Goal: Transaction & Acquisition: Purchase product/service

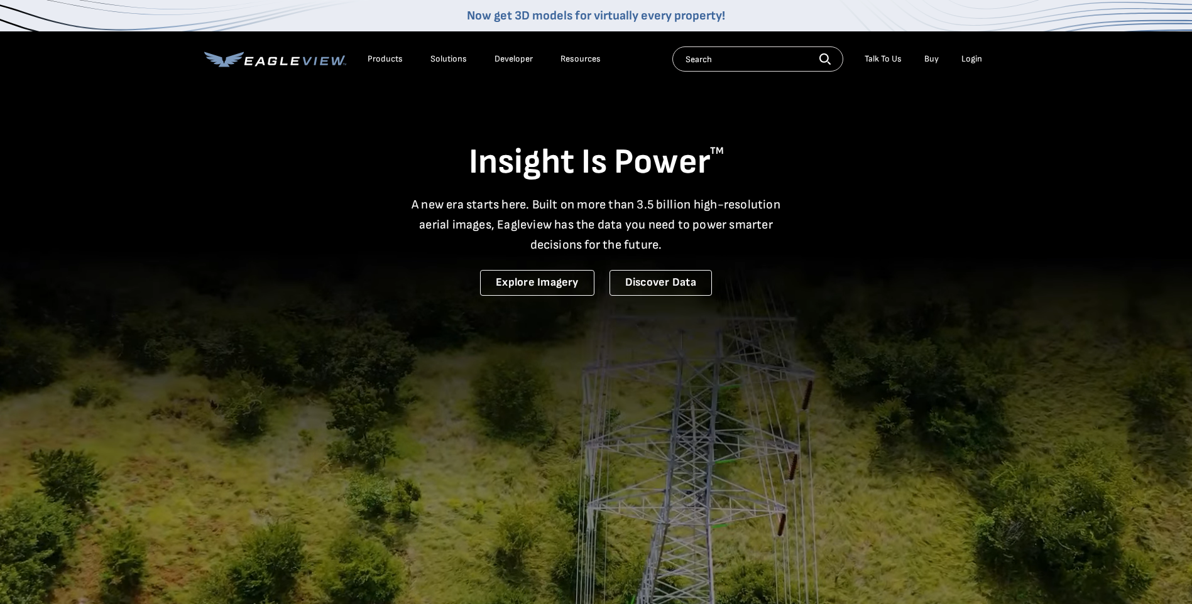
click at [983, 57] on li "Login" at bounding box center [971, 59] width 33 height 19
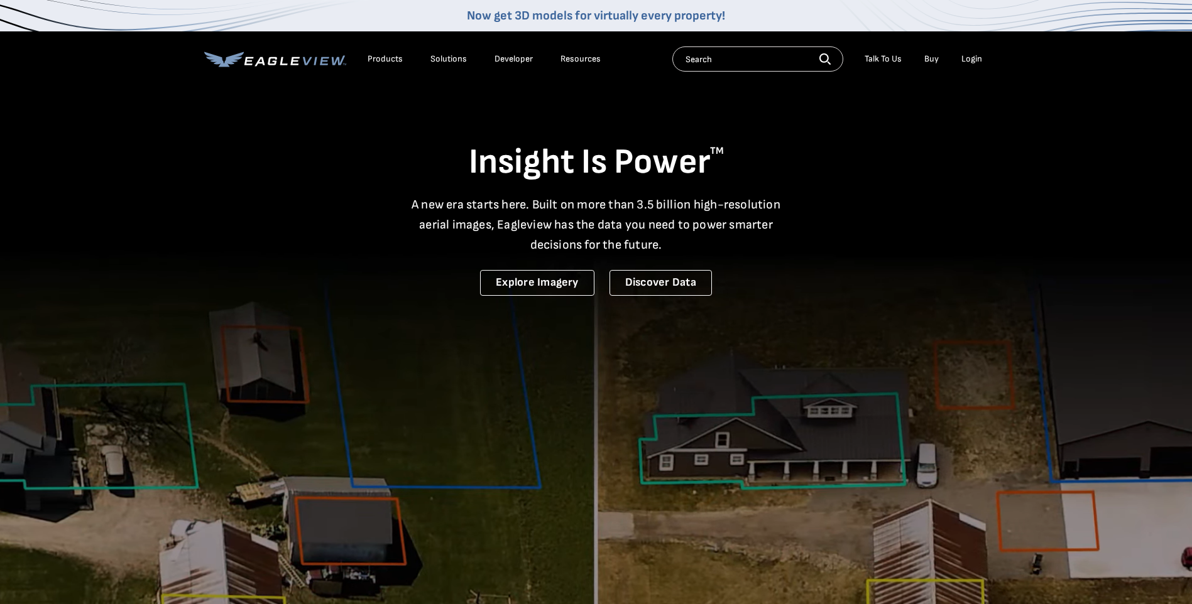
click at [976, 60] on div "Login" at bounding box center [971, 58] width 21 height 11
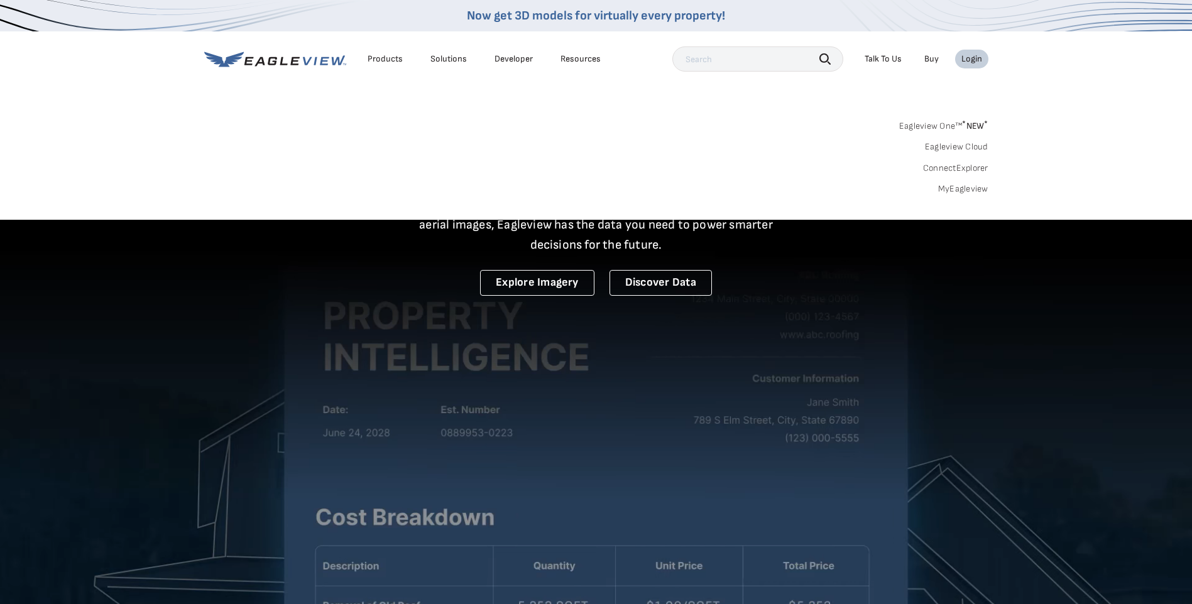
click at [964, 188] on link "MyEagleview" at bounding box center [963, 188] width 50 height 11
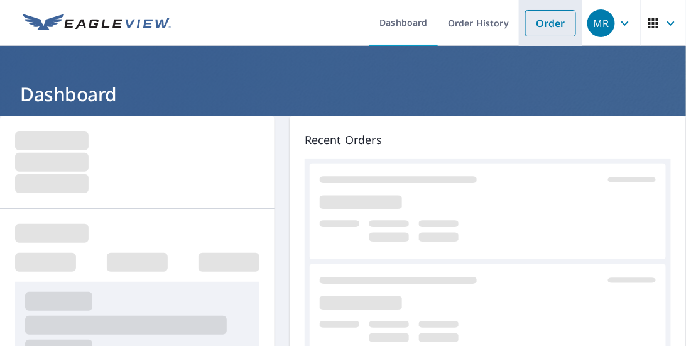
click at [538, 28] on link "Order" at bounding box center [550, 23] width 51 height 26
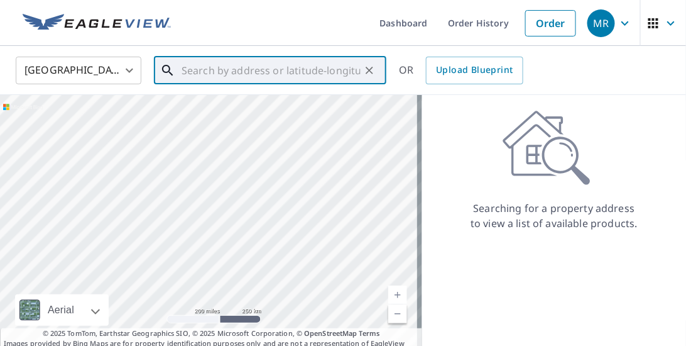
click at [185, 71] on input "text" at bounding box center [271, 70] width 179 height 35
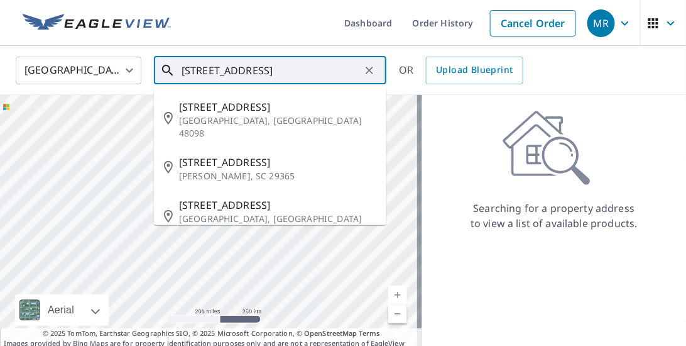
scroll to position [0, 20]
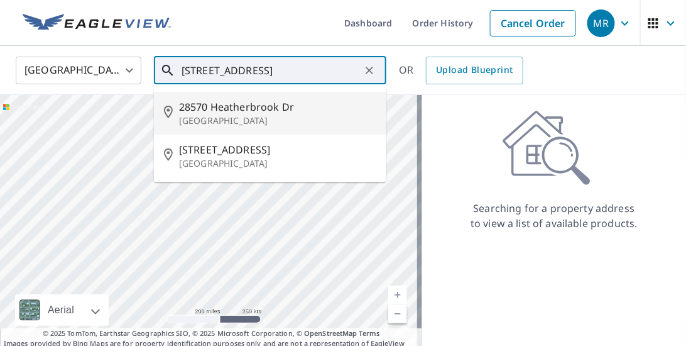
click at [229, 112] on span "28570 Heatherbrook Dr" at bounding box center [277, 106] width 197 height 15
type input "28570 Heatherbrook Dr Farmington Hills, MI 48331"
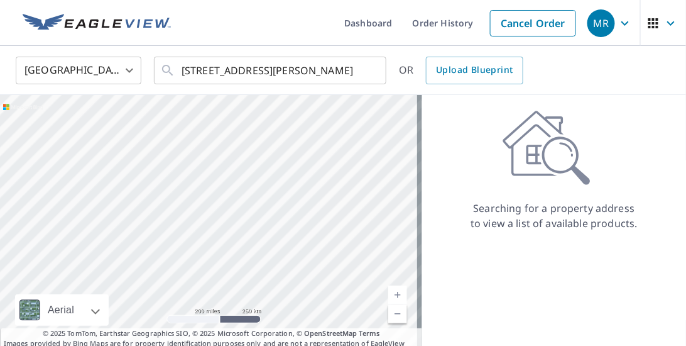
scroll to position [0, 0]
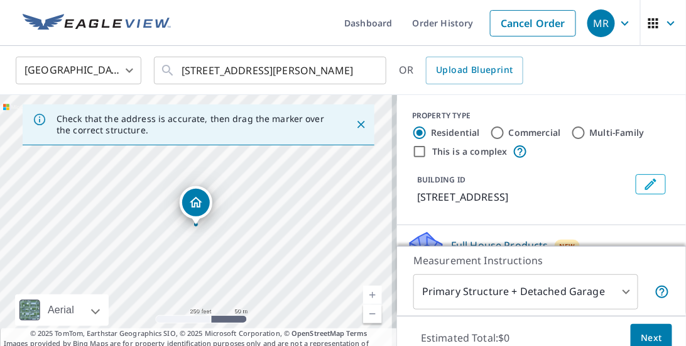
click at [366, 293] on link "Current Level 17, Zoom In" at bounding box center [372, 294] width 19 height 19
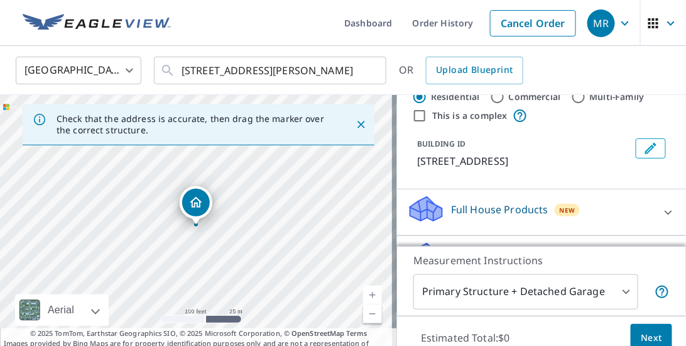
scroll to position [72, 0]
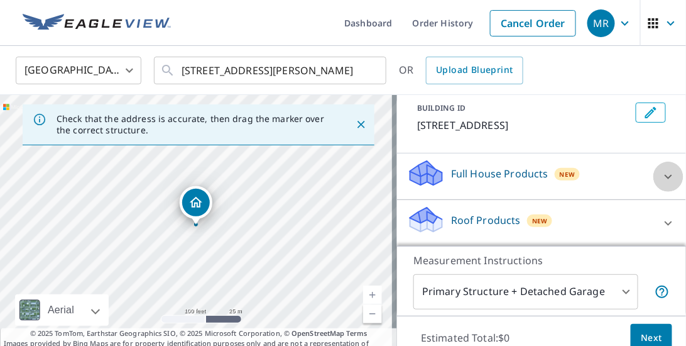
click at [661, 184] on icon at bounding box center [668, 176] width 15 height 15
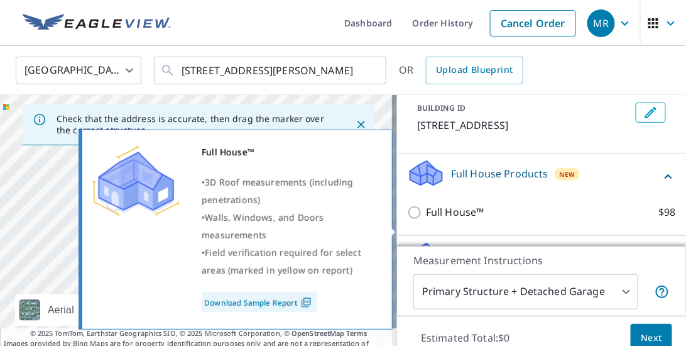
click at [410, 220] on input "Full House™ $98" at bounding box center [416, 212] width 19 height 15
checkbox input "true"
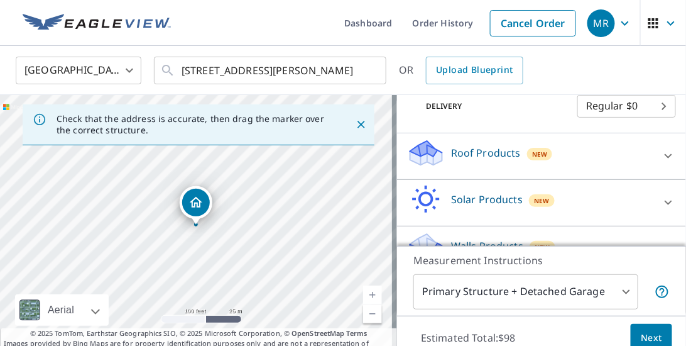
scroll to position [251, 0]
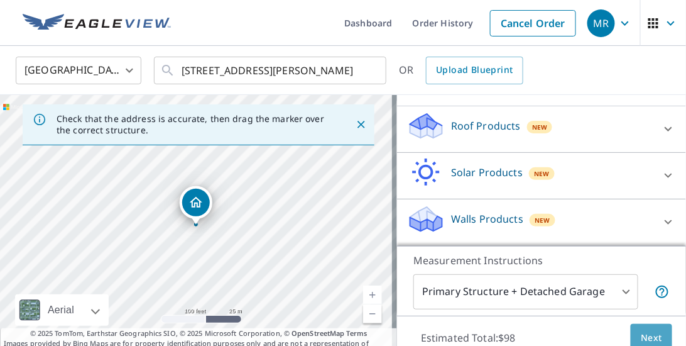
click at [641, 334] on span "Next" at bounding box center [651, 338] width 21 height 16
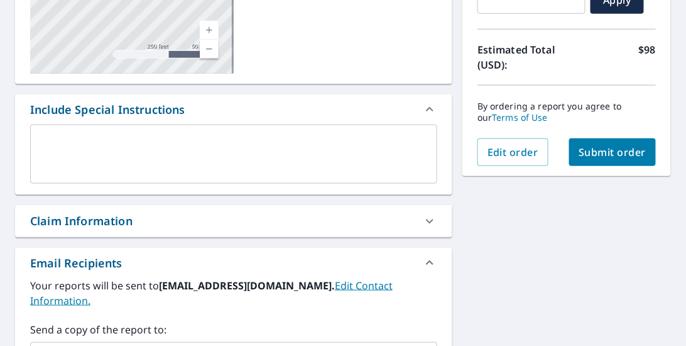
scroll to position [287, 0]
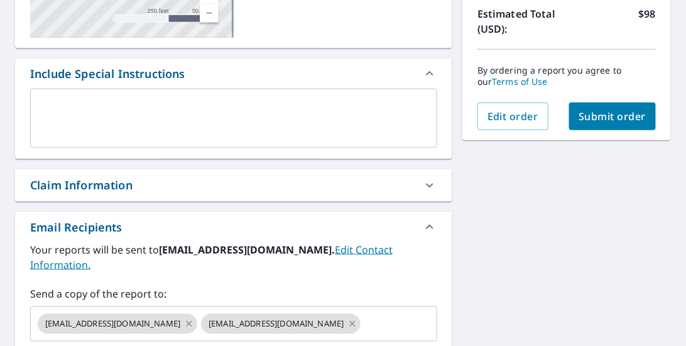
click at [604, 119] on span "Submit order" at bounding box center [612, 116] width 67 height 14
checkbox input "true"
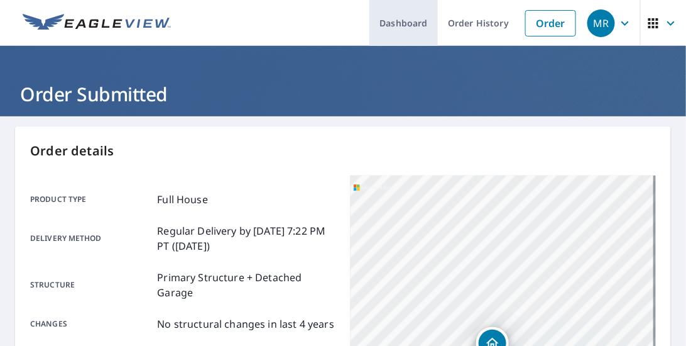
click at [413, 19] on link "Dashboard" at bounding box center [403, 23] width 68 height 46
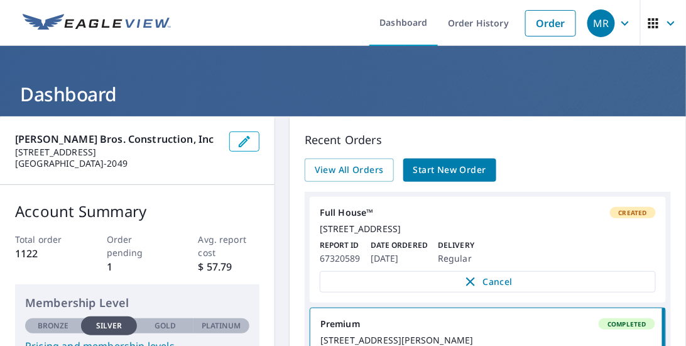
click at [620, 21] on icon "button" at bounding box center [625, 23] width 15 height 15
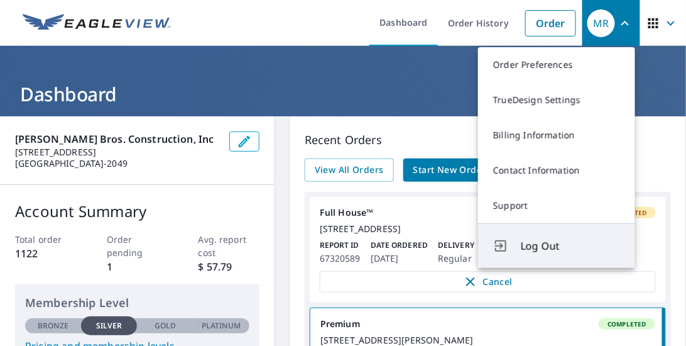
click at [533, 251] on span "Log Out" at bounding box center [570, 245] width 99 height 15
